Goal: Information Seeking & Learning: Learn about a topic

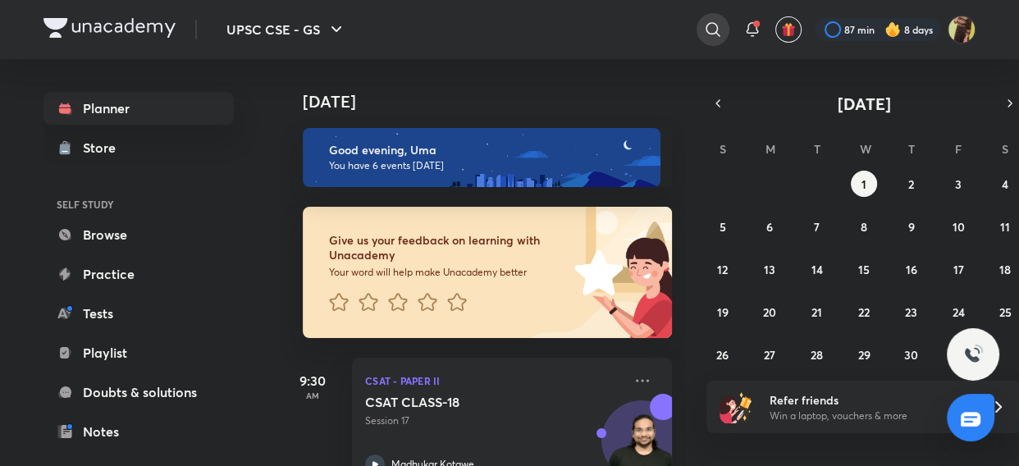
click at [705, 18] on div at bounding box center [712, 29] width 33 height 33
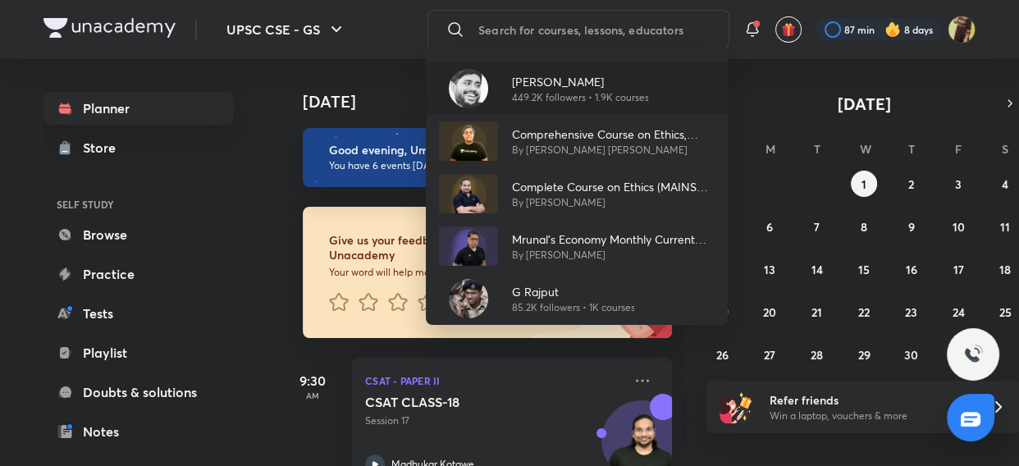
click at [582, 74] on p "[PERSON_NAME]" at bounding box center [579, 81] width 137 height 17
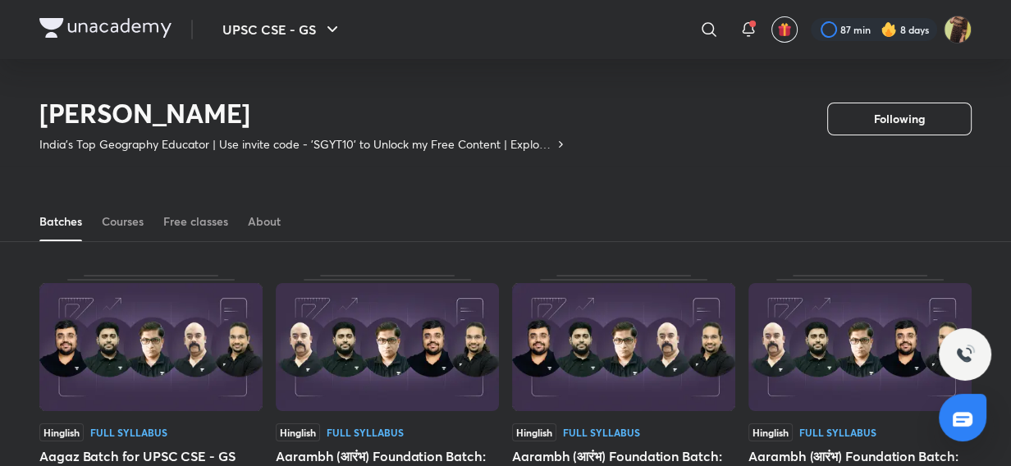
scroll to position [71, 0]
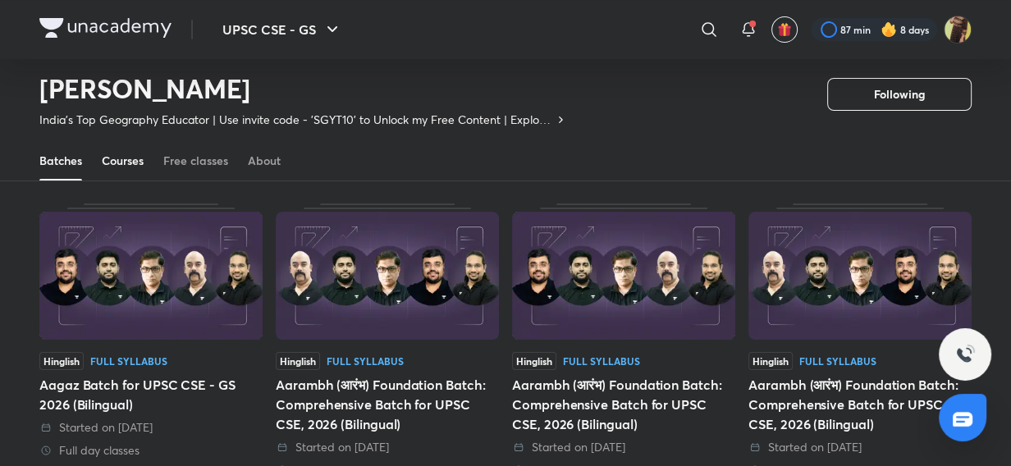
click at [116, 176] on link "Courses" at bounding box center [123, 160] width 42 height 39
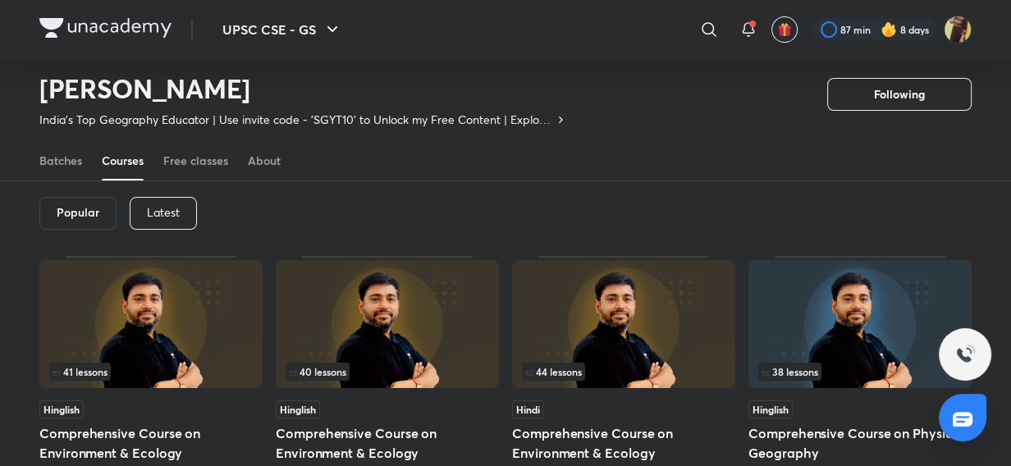
click at [168, 223] on div "Latest" at bounding box center [163, 213] width 67 height 33
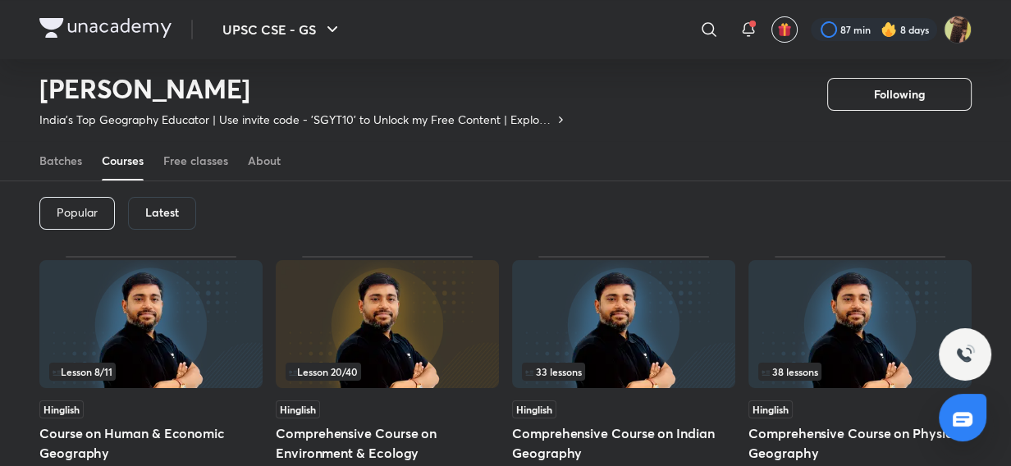
click at [154, 319] on img at bounding box center [150, 324] width 223 height 128
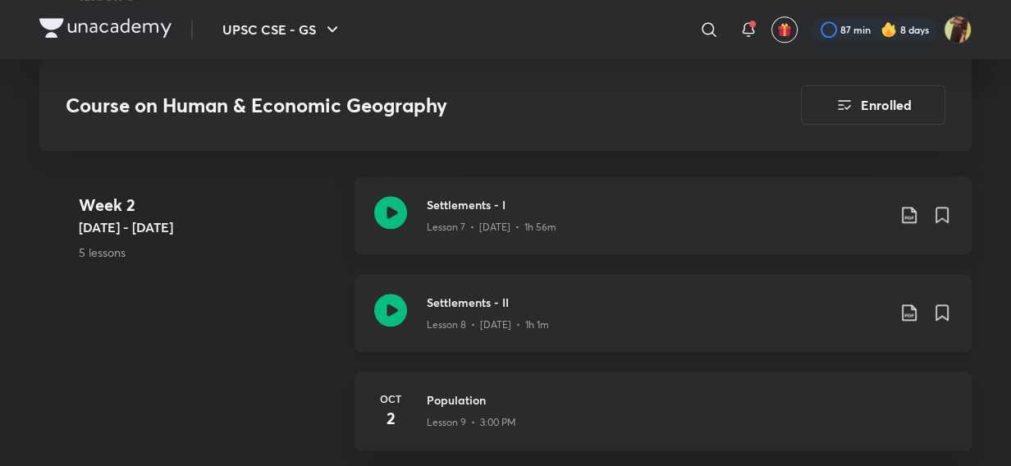
scroll to position [1491, 0]
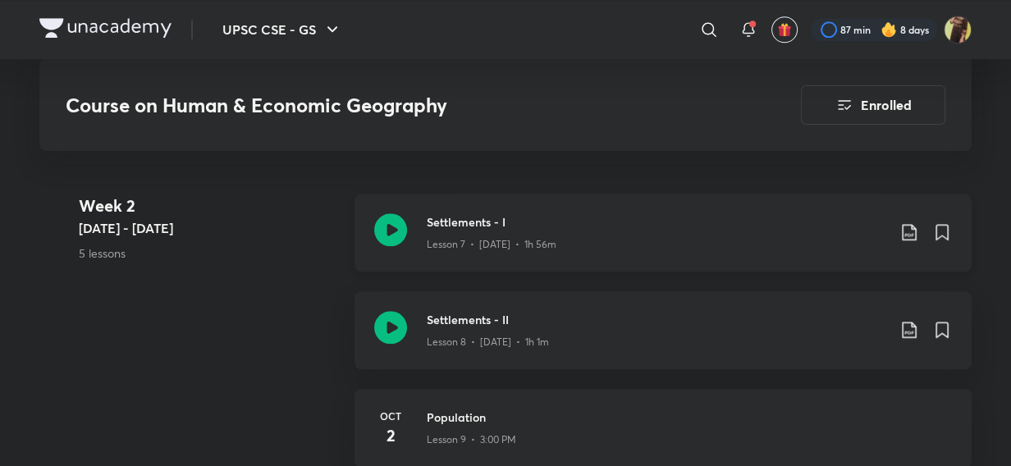
click at [389, 226] on icon at bounding box center [390, 229] width 33 height 33
